Goal: Information Seeking & Learning: Compare options

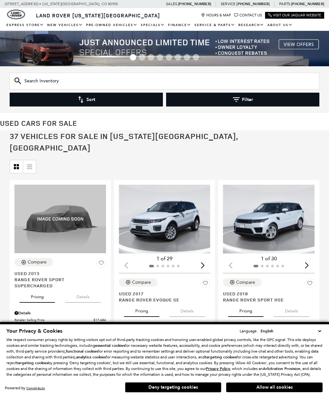
click at [268, 97] on button "Filter" at bounding box center [242, 100] width 153 height 14
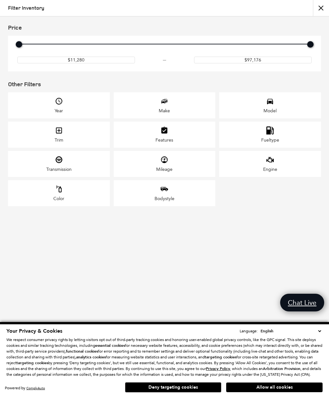
click at [273, 111] on div "Model" at bounding box center [270, 110] width 13 height 5
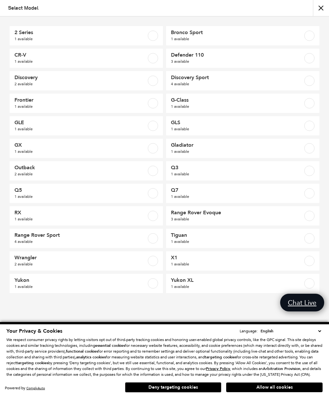
click at [156, 81] on label at bounding box center [153, 81] width 10 height 10
checkbox input "true"
click at [188, 386] on button "Deny targeting cookies" at bounding box center [173, 387] width 96 height 10
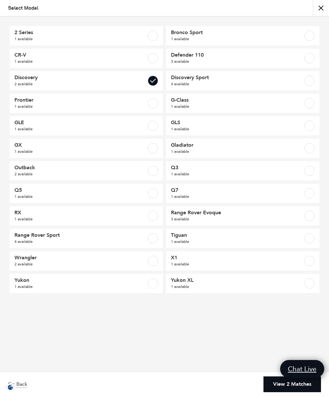
click at [288, 385] on link "View 2 Matches" at bounding box center [293, 384] width 58 height 16
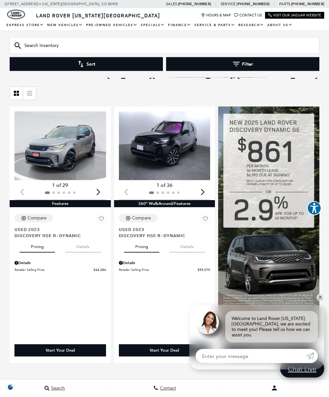
scroll to position [62, 0]
click at [91, 248] on button "Details" at bounding box center [83, 245] width 36 height 14
click at [195, 250] on button "Details" at bounding box center [187, 245] width 36 height 14
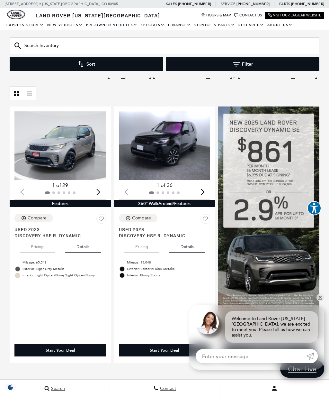
click at [152, 247] on button "Pricing" at bounding box center [141, 245] width 35 height 14
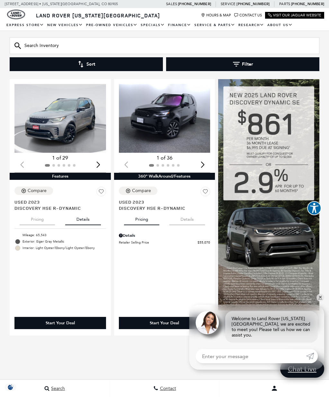
scroll to position [89, 0]
